Goal: Task Accomplishment & Management: Manage account settings

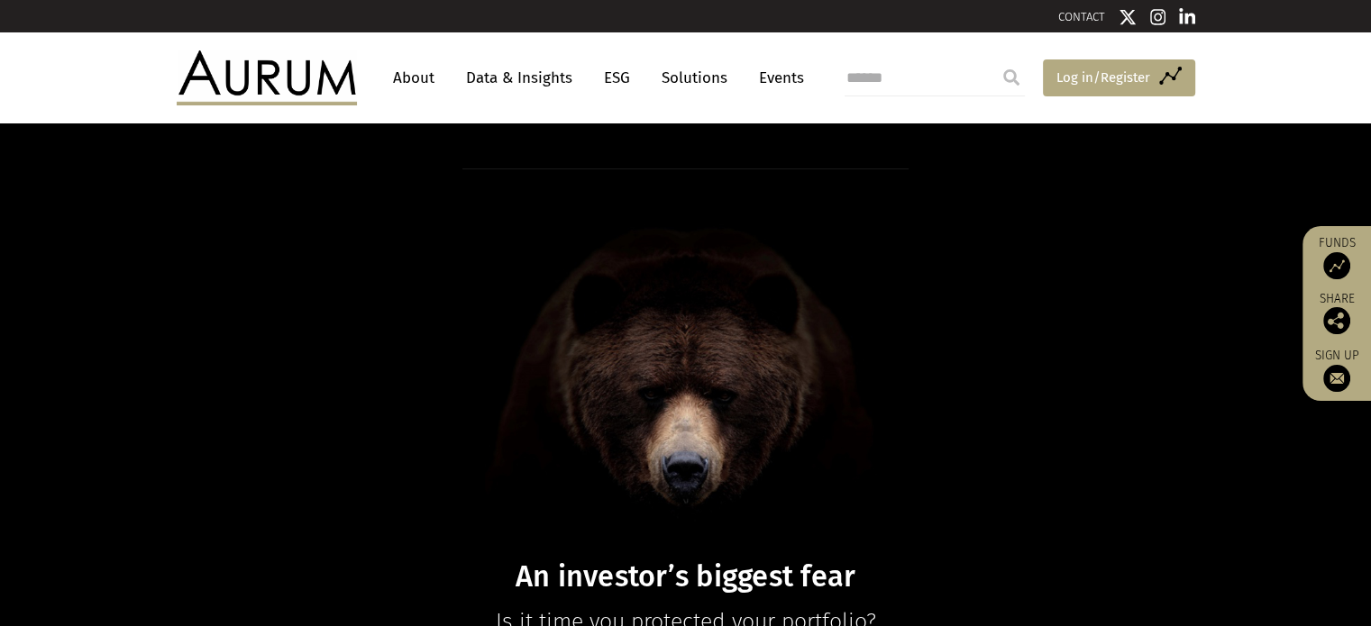
click at [1078, 78] on span "Log in/Register" at bounding box center [1103, 78] width 94 height 22
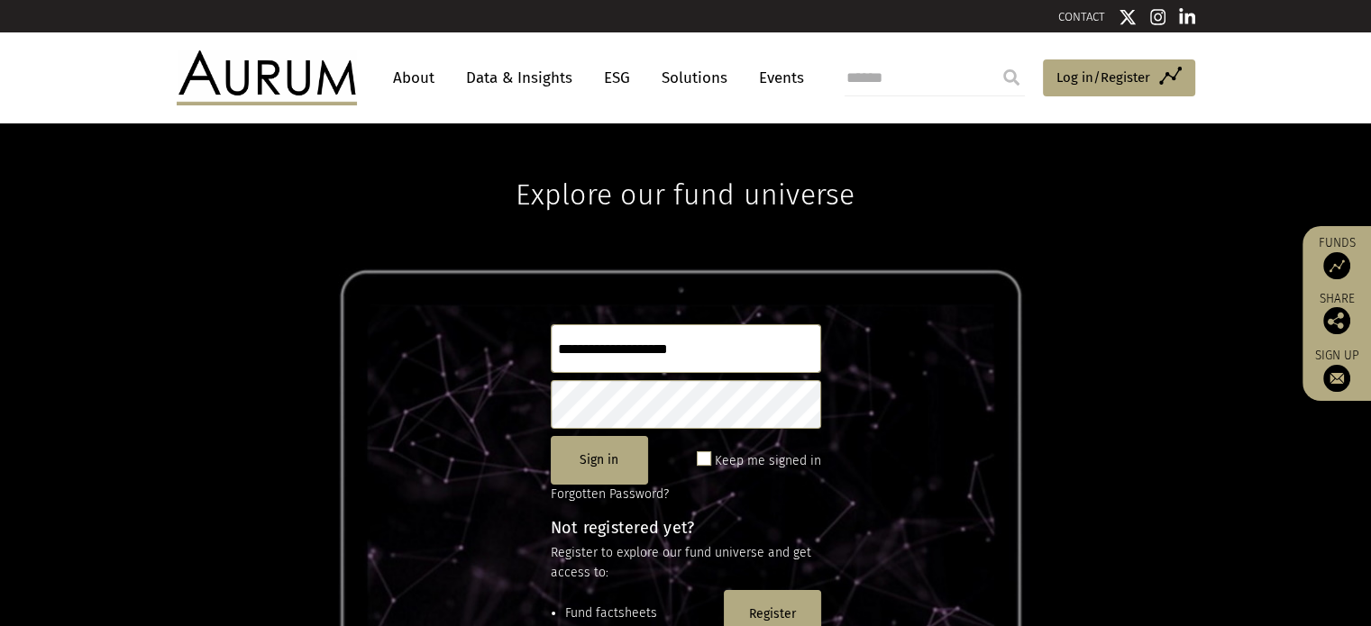
type input "**********"
click at [582, 462] on button "Sign in" at bounding box center [599, 460] width 97 height 49
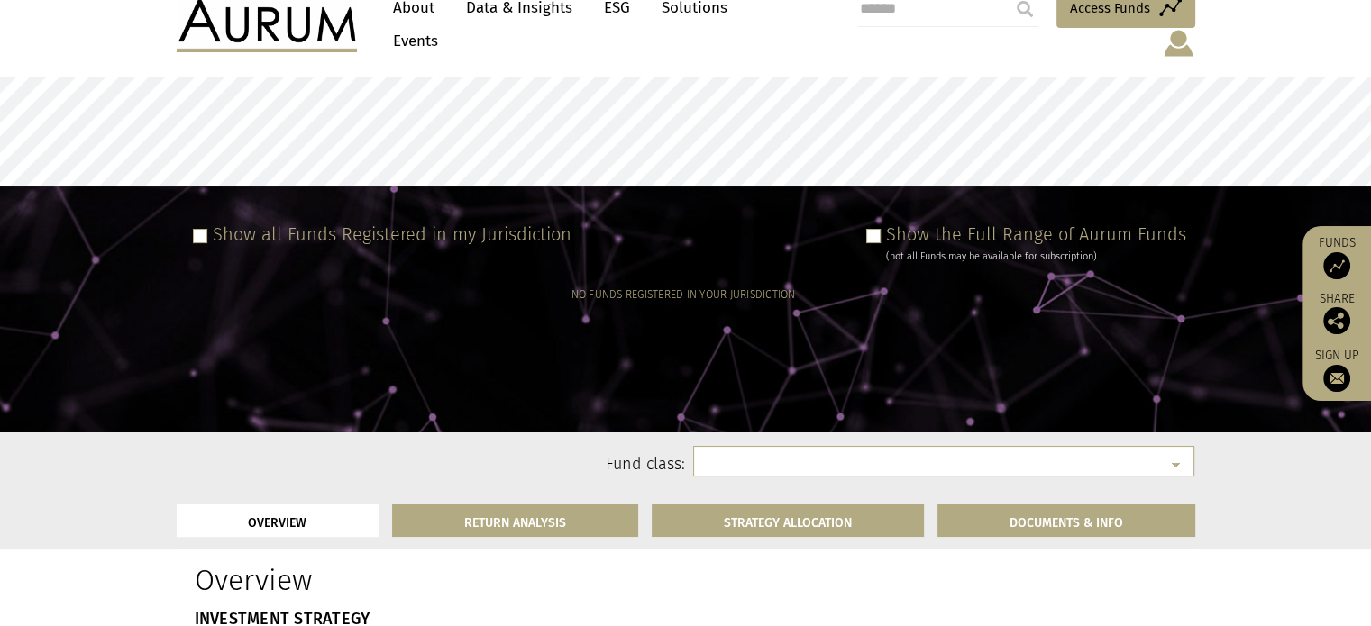
select select
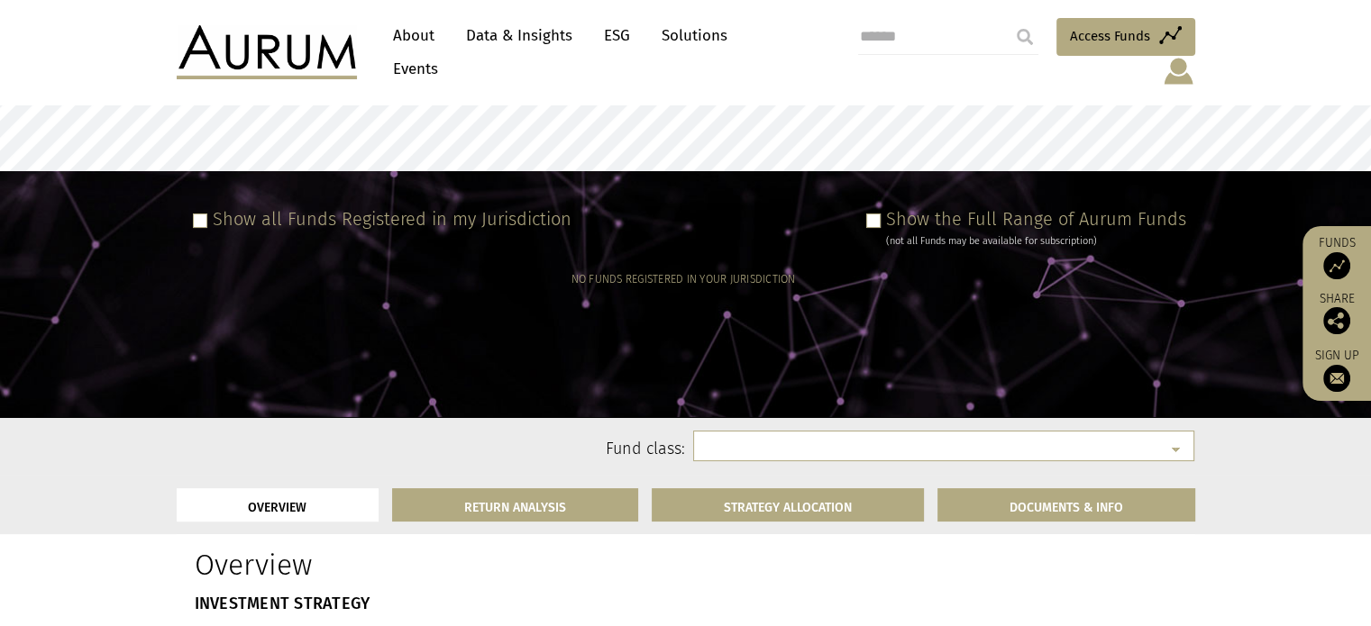
scroll to position [180, 0]
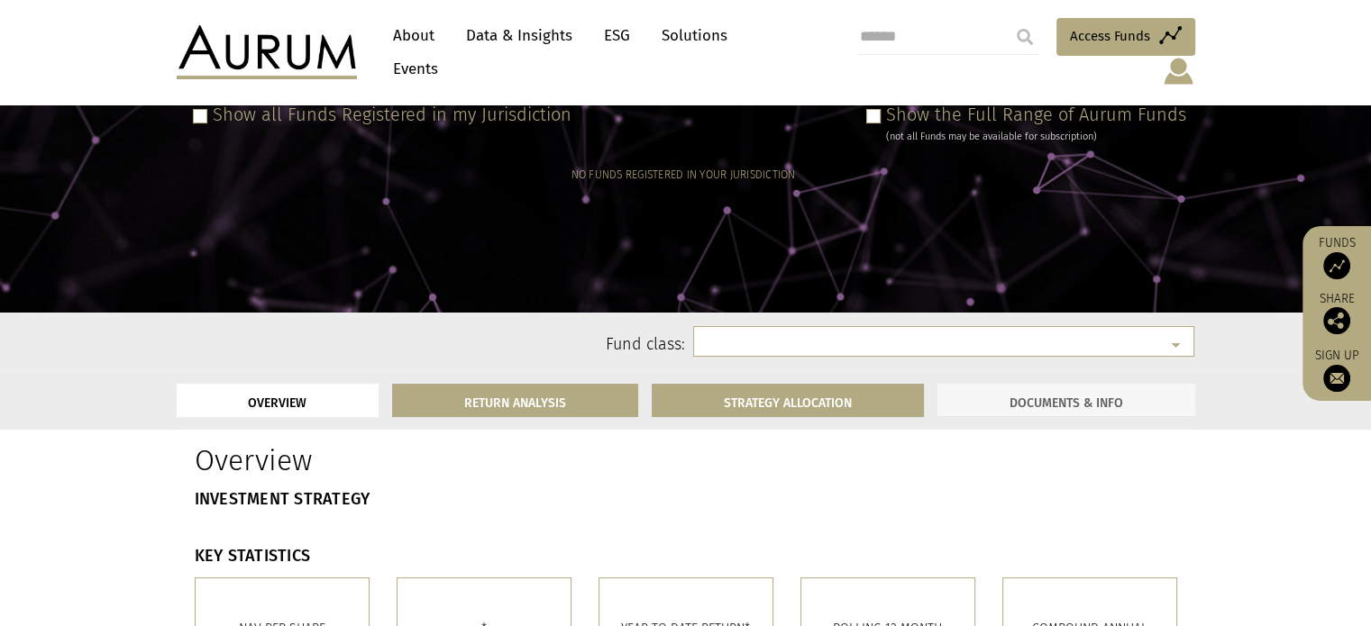
click at [1057, 389] on link "DOCUMENTS & INFO" at bounding box center [1066, 400] width 258 height 33
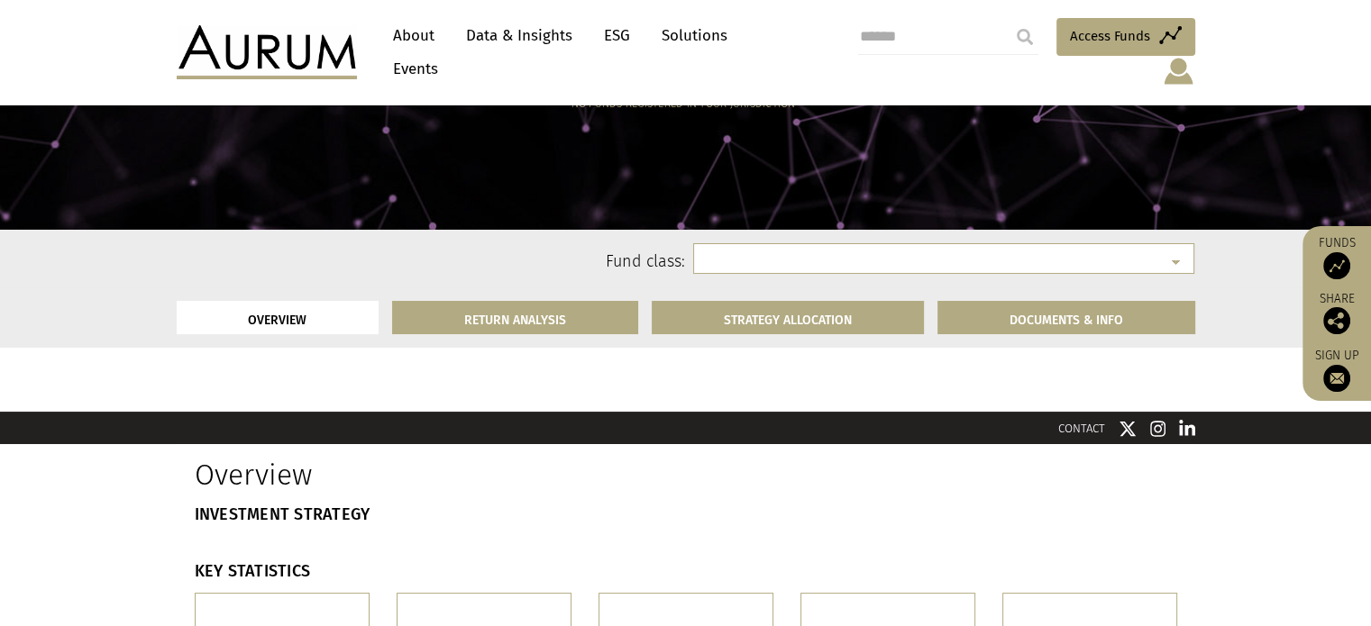
scroll to position [270, 0]
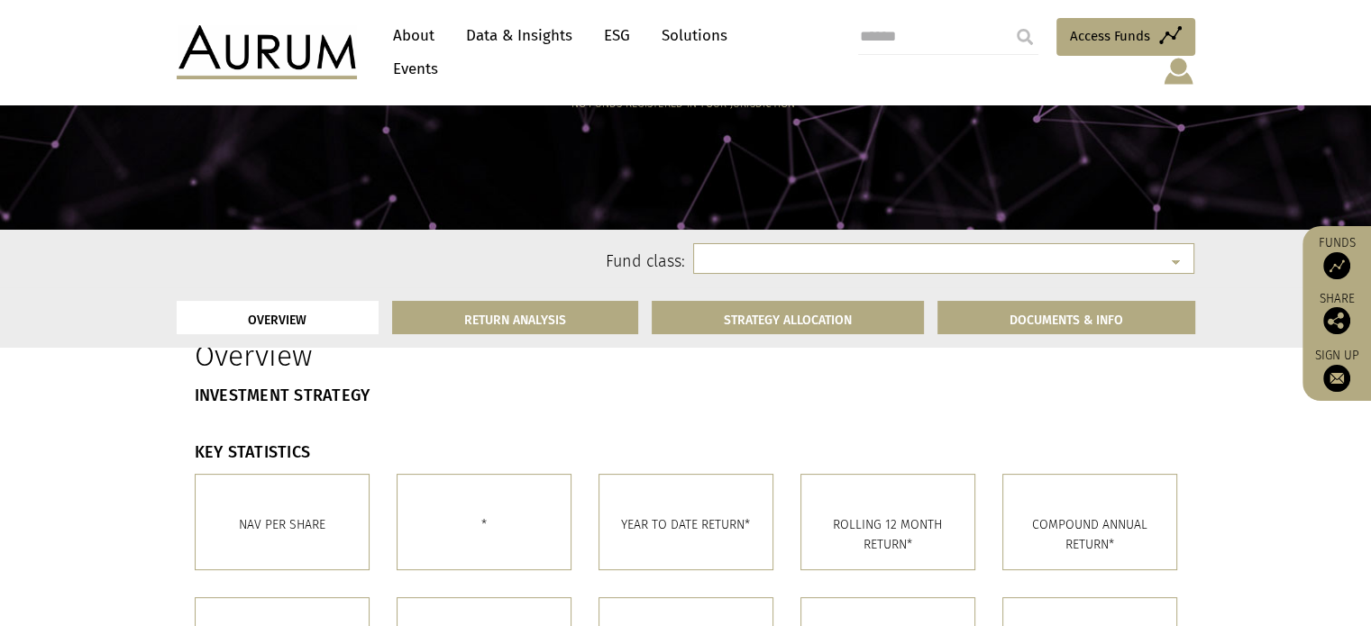
click at [1173, 56] on img at bounding box center [1178, 71] width 33 height 31
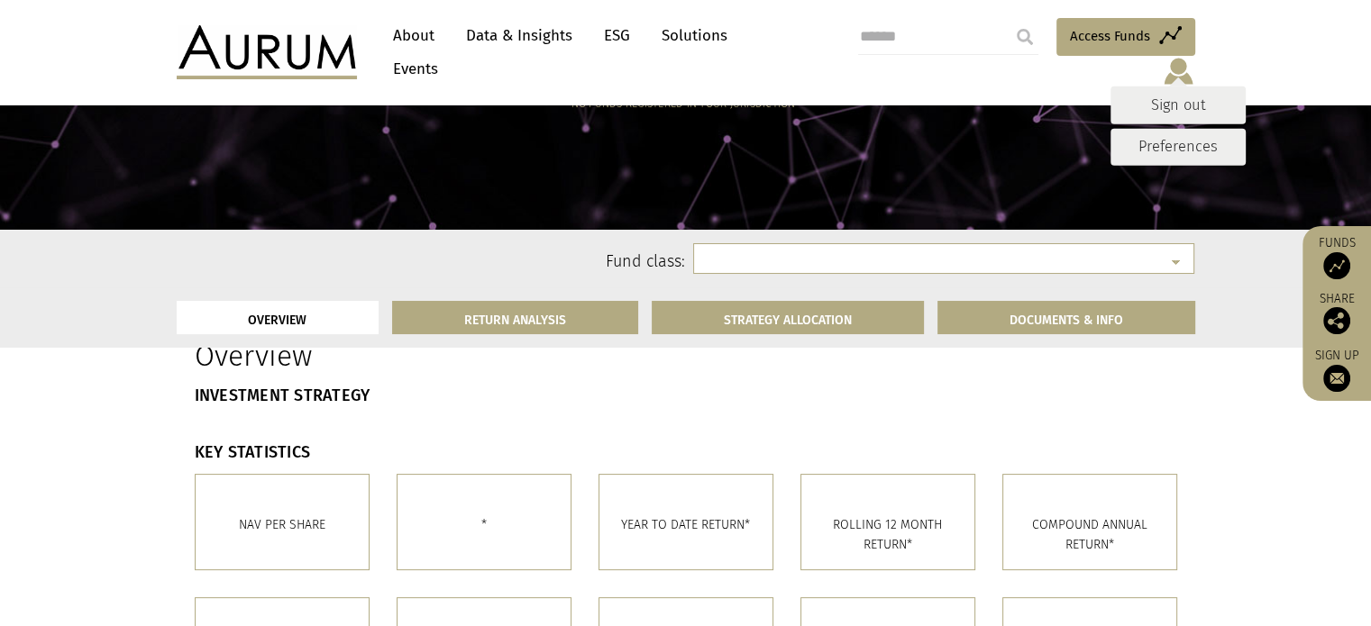
click at [743, 151] on div "NO FUNDS REGISTERED IN YOUR JURISDICTION" at bounding box center [551, 122] width 1075 height 63
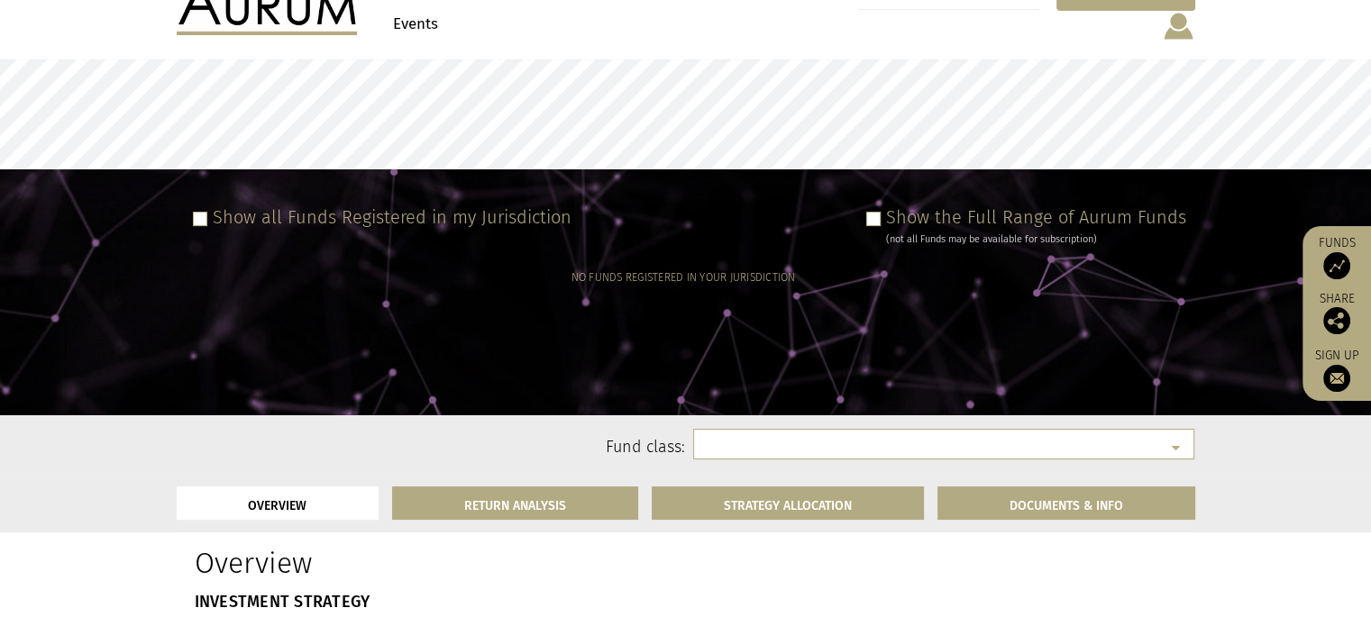
scroll to position [0, 0]
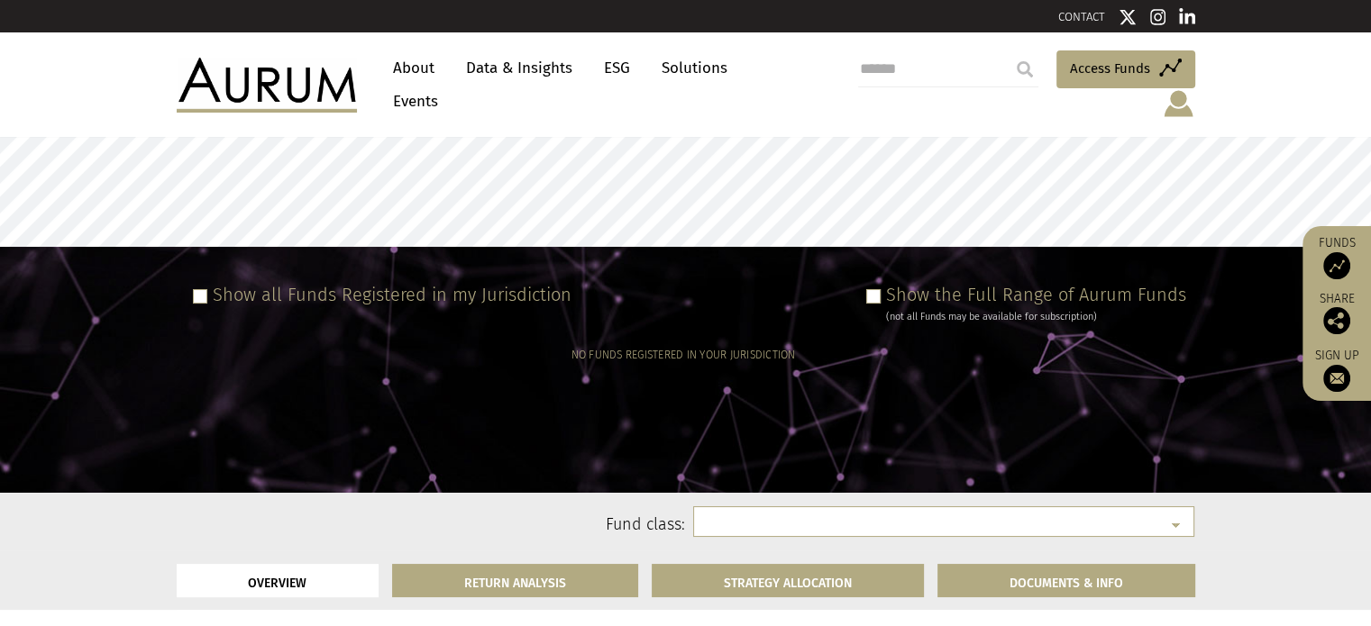
click at [510, 74] on link "Data & Insights" at bounding box center [519, 67] width 124 height 33
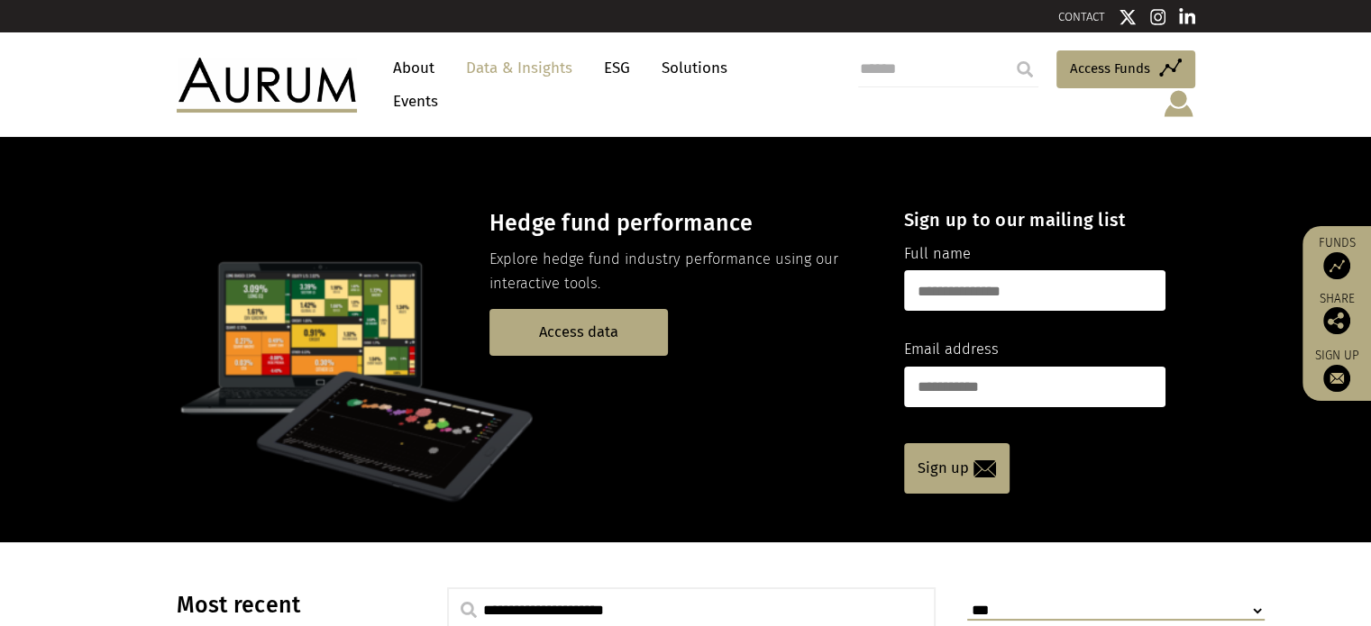
click at [1178, 88] on img at bounding box center [1178, 103] width 33 height 31
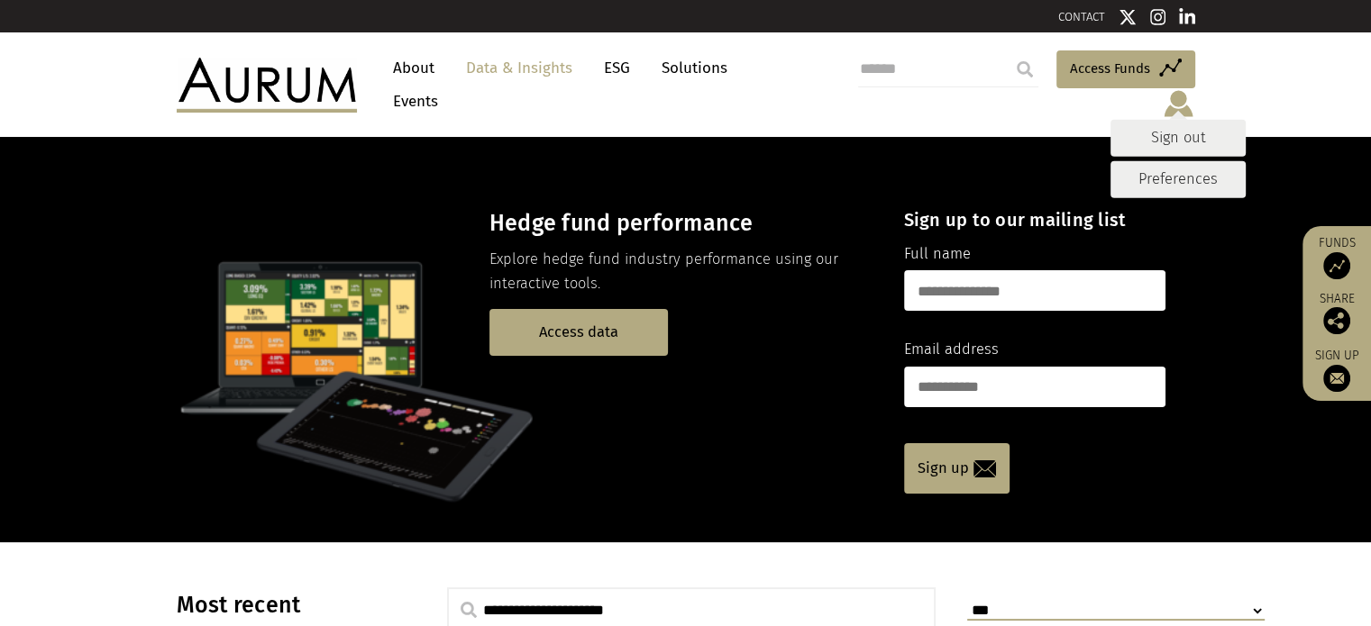
click at [1172, 119] on link "Sign out" at bounding box center [1177, 137] width 135 height 37
